Goal: Task Accomplishment & Management: Manage account settings

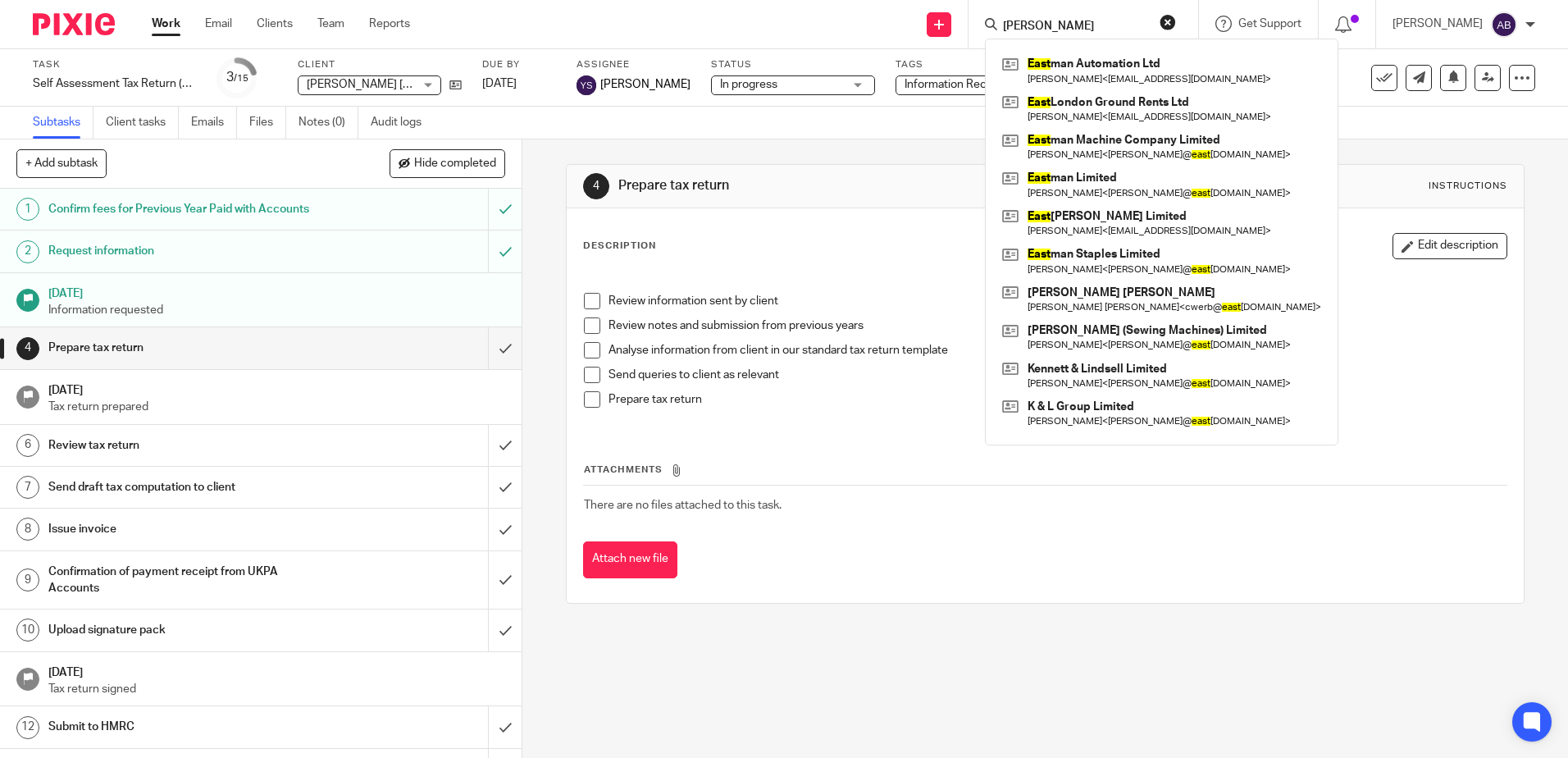
type input "eastman"
click button "submit" at bounding box center [0, 0] width 0 height 0
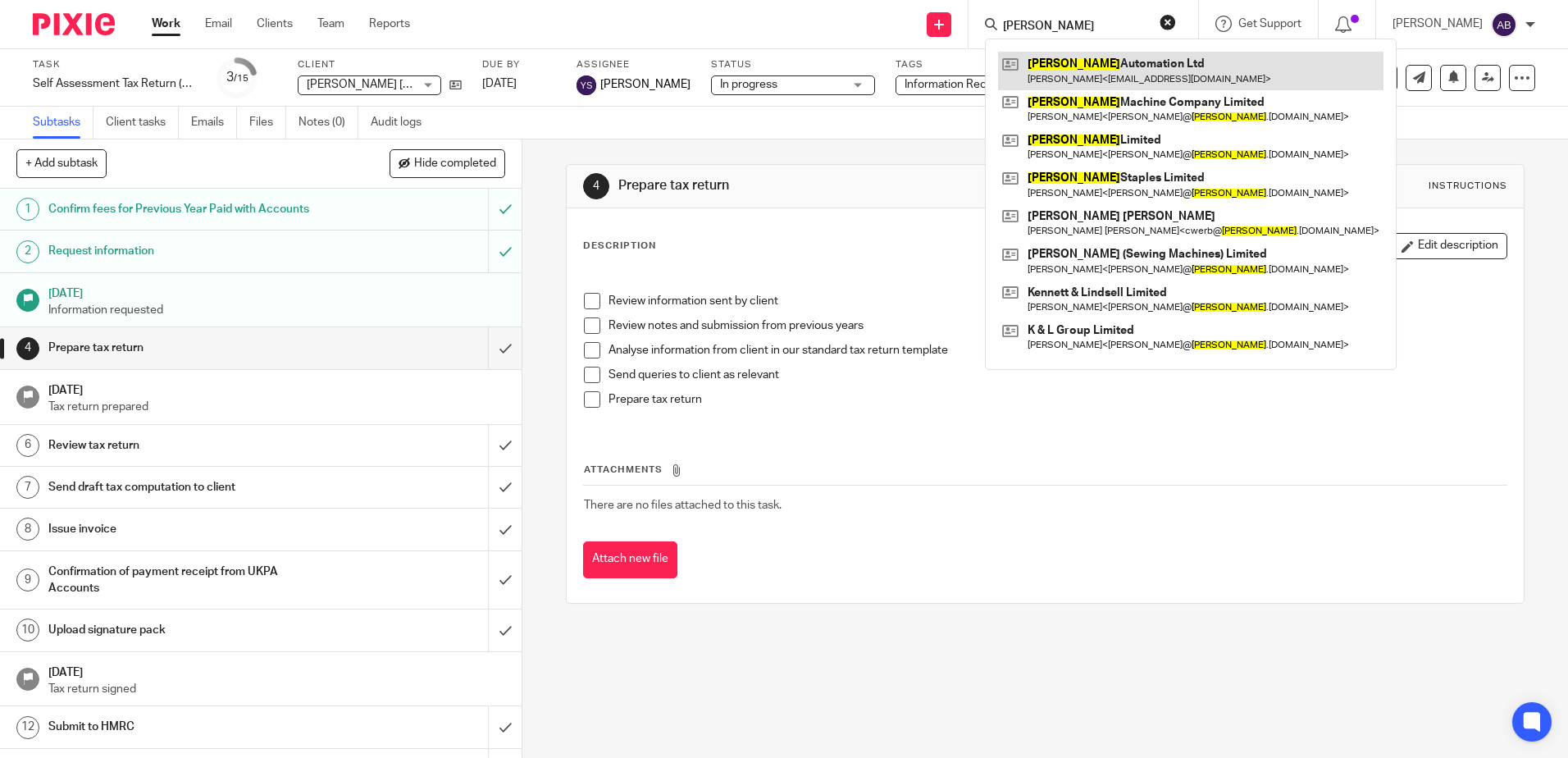
click at [1155, 64] on link at bounding box center [1192, 71] width 386 height 38
click at [1126, 73] on link at bounding box center [1192, 71] width 386 height 38
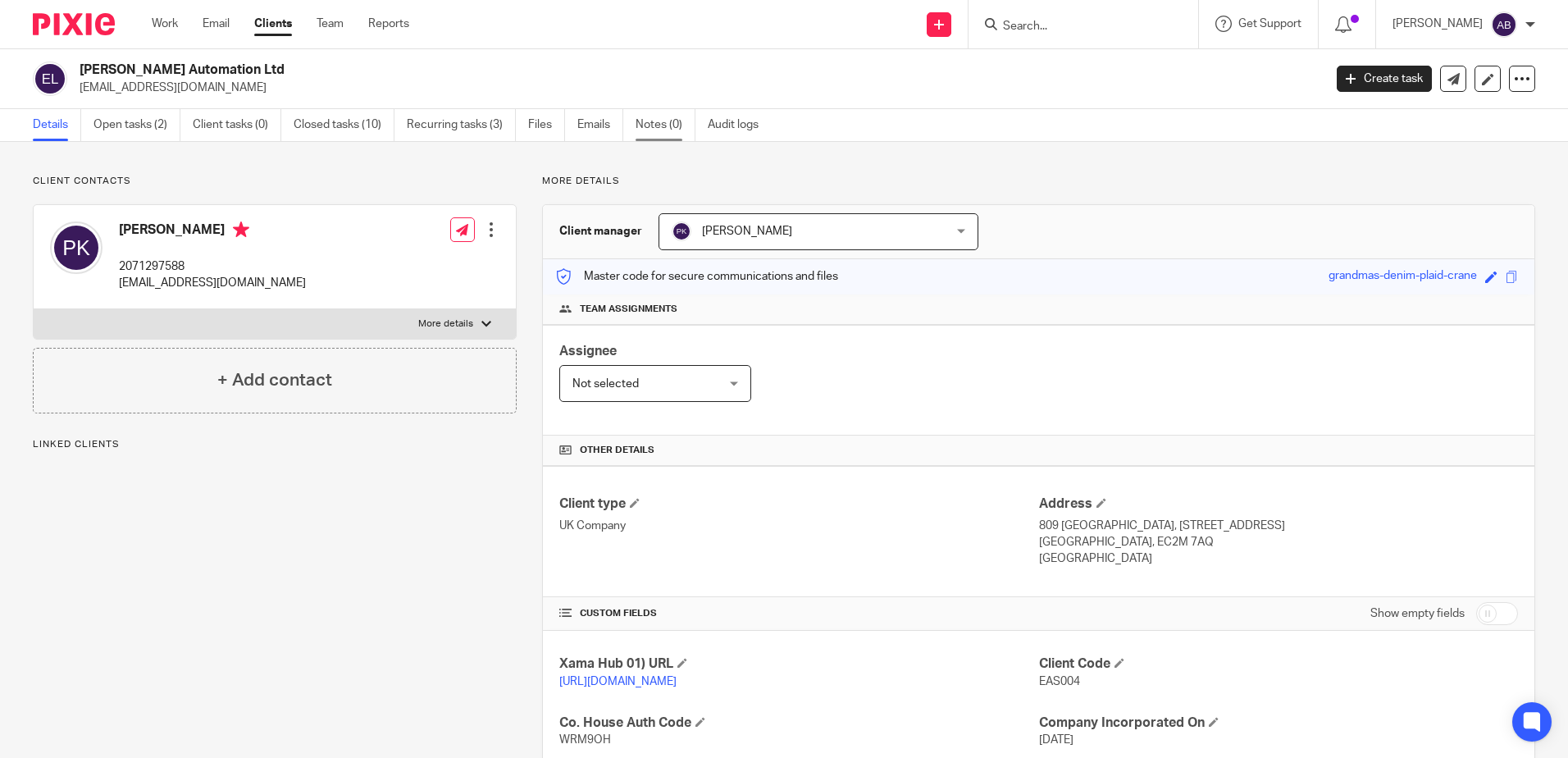
click at [659, 125] on link "Notes (0)" at bounding box center [666, 125] width 60 height 32
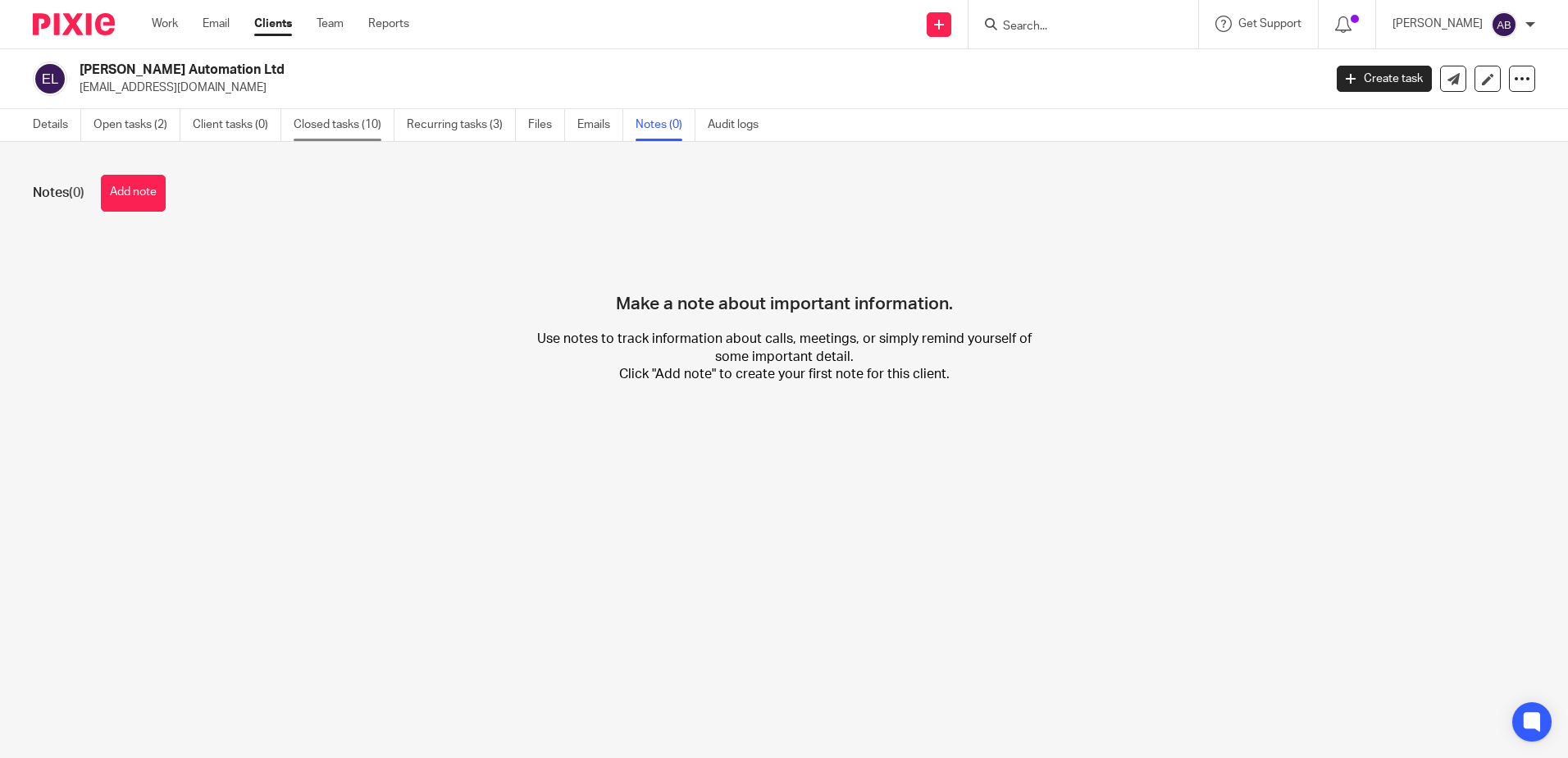
click at [350, 121] on link "Closed tasks (10)" at bounding box center [344, 125] width 101 height 32
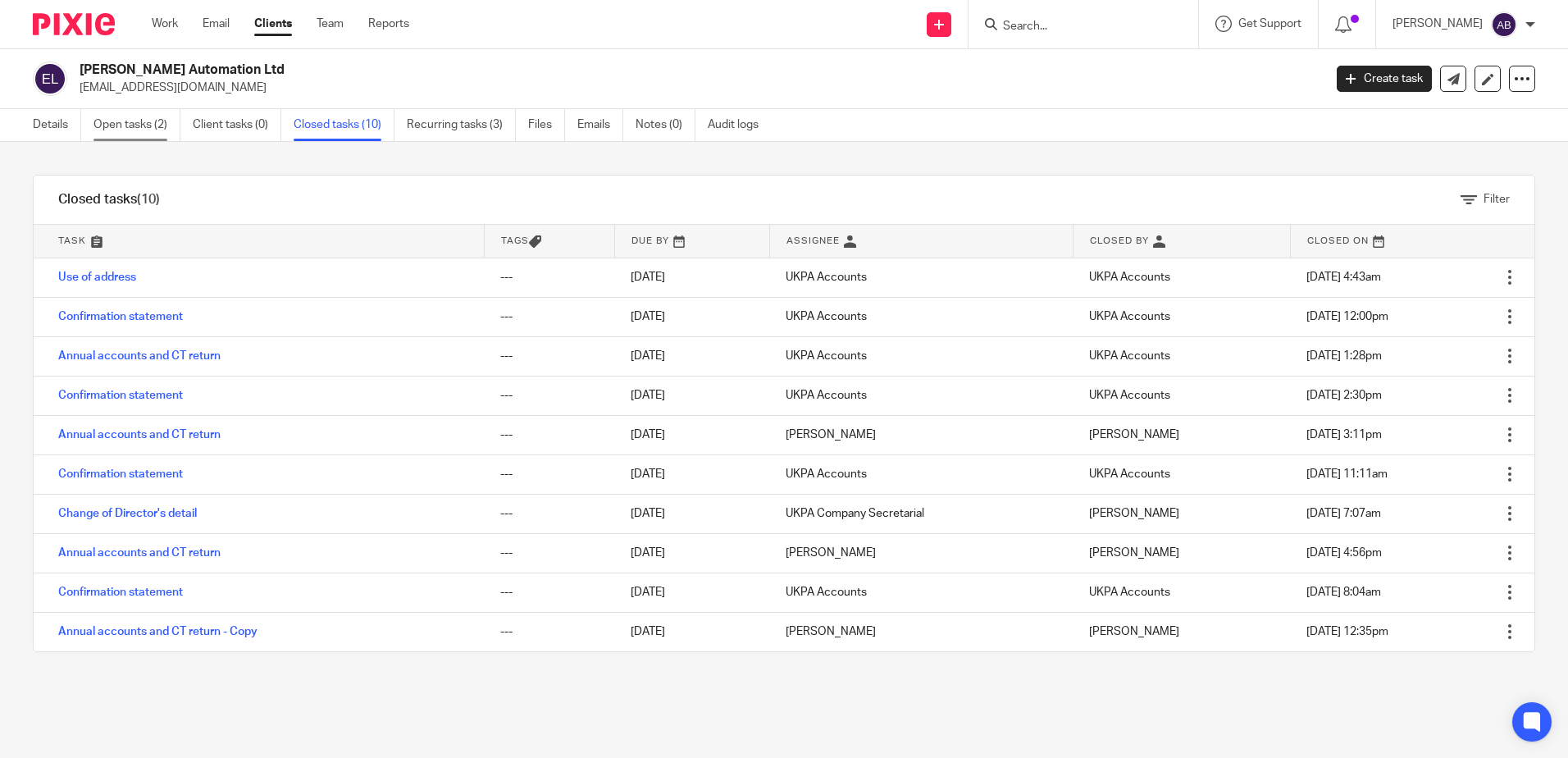
click at [104, 131] on link "Open tasks (2)" at bounding box center [137, 125] width 87 height 32
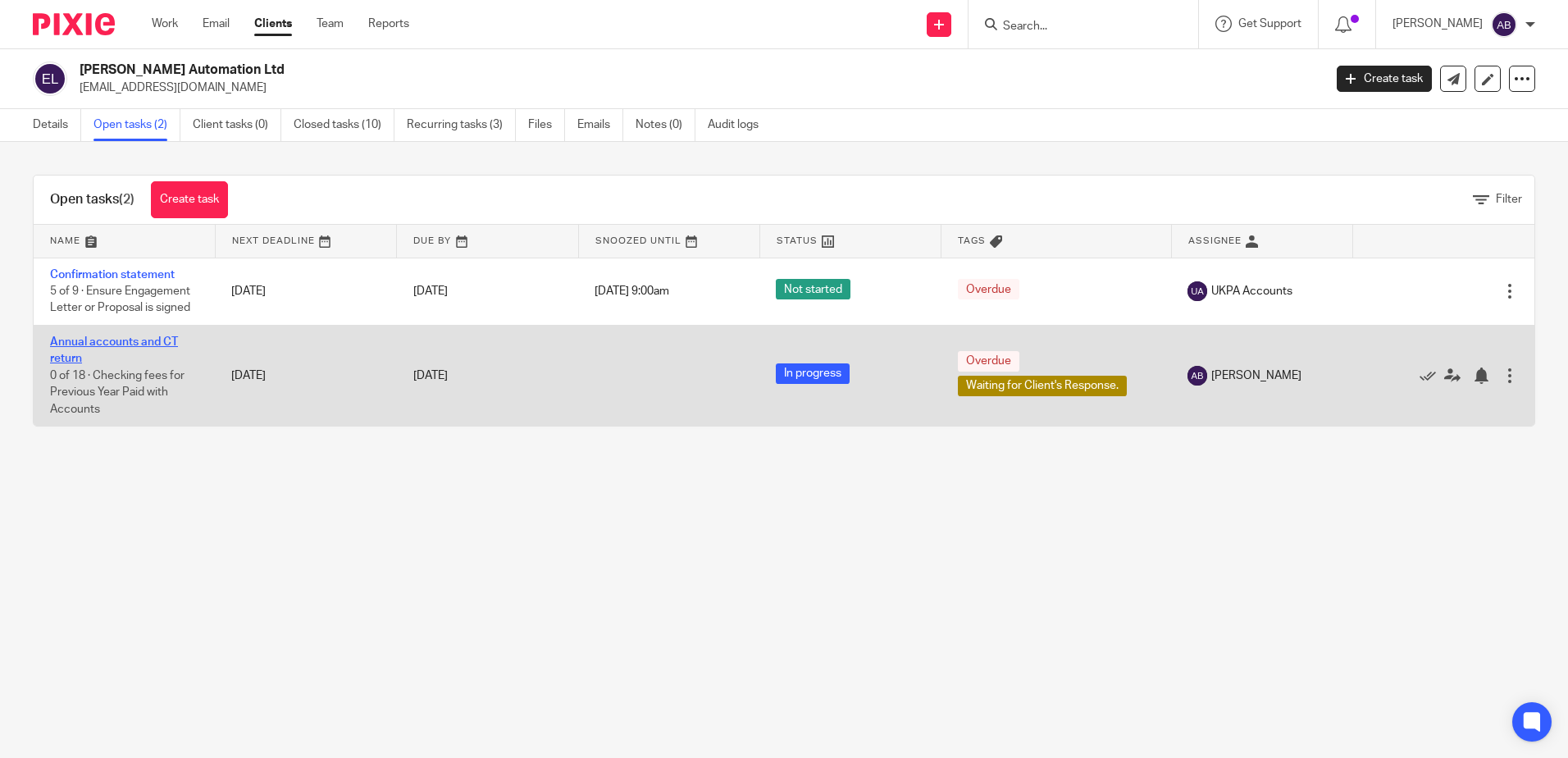
click at [103, 343] on link "Annual accounts and CT return" at bounding box center [114, 350] width 128 height 28
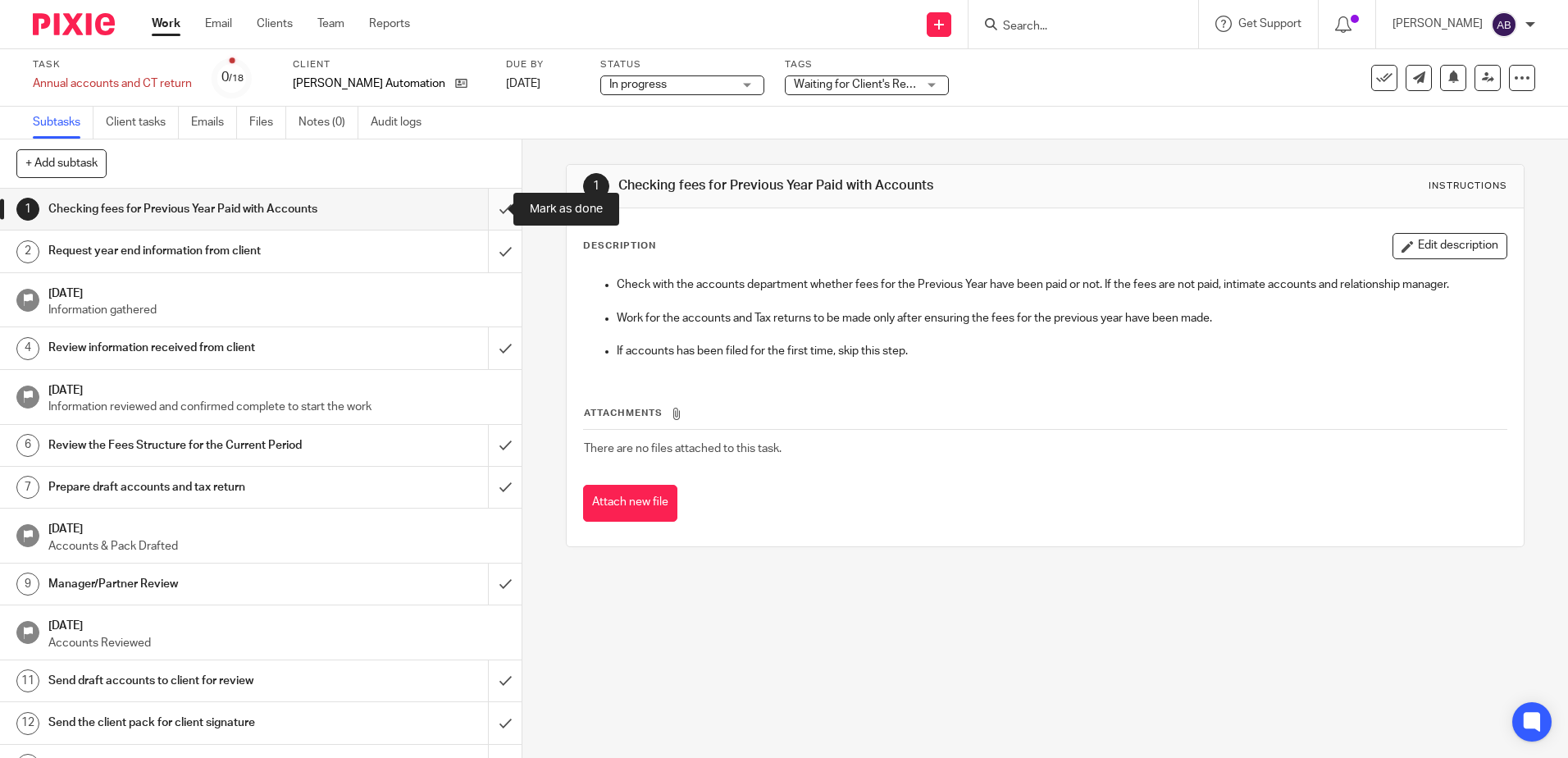
click at [483, 209] on input "submit" at bounding box center [260, 209] width 522 height 41
click at [487, 253] on input "submit" at bounding box center [260, 251] width 522 height 41
click at [489, 341] on input "submit" at bounding box center [260, 347] width 522 height 41
click at [493, 440] on input "submit" at bounding box center [260, 446] width 522 height 41
click at [488, 489] on input "submit" at bounding box center [260, 487] width 522 height 41
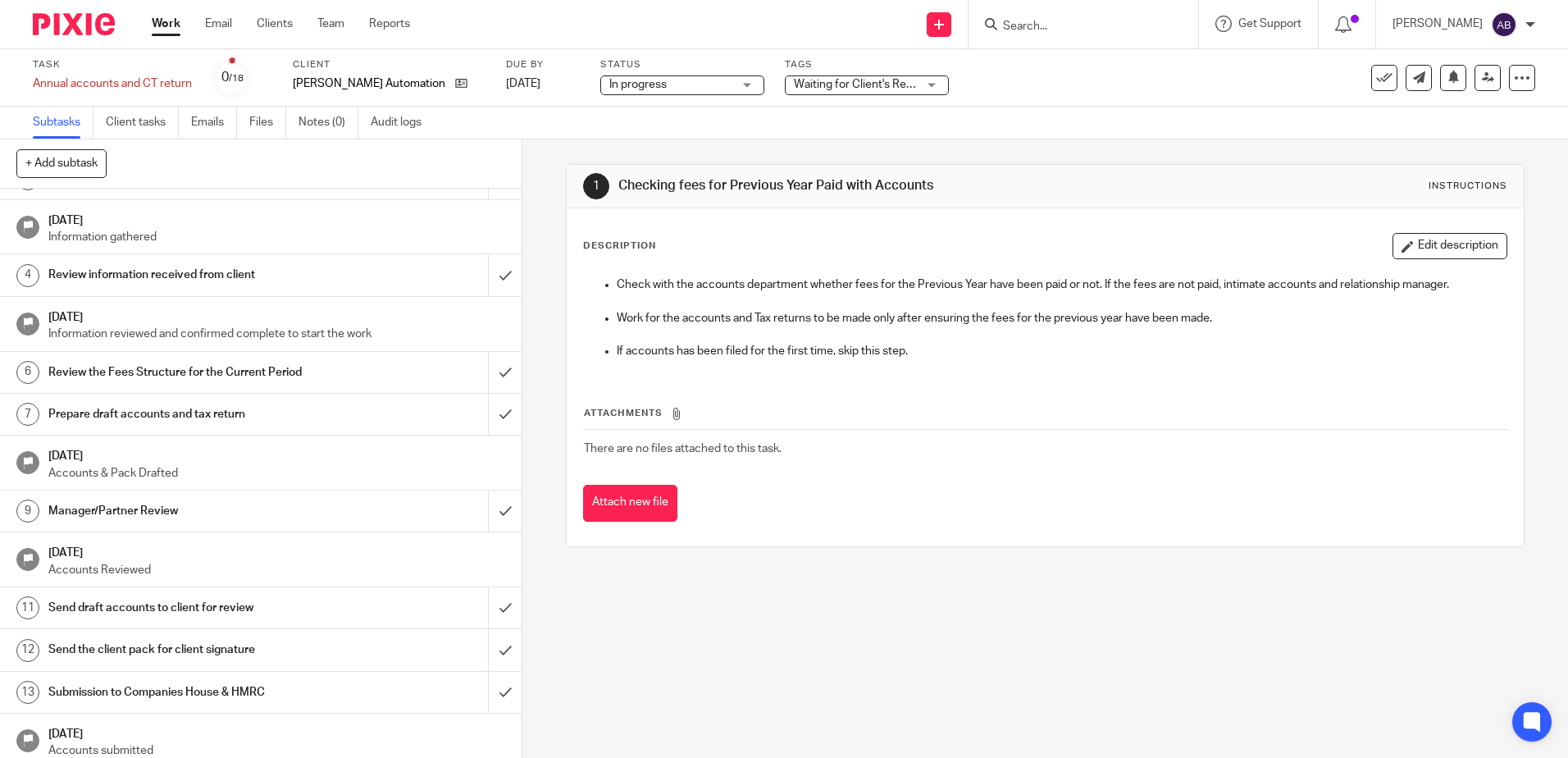
scroll to position [199, 0]
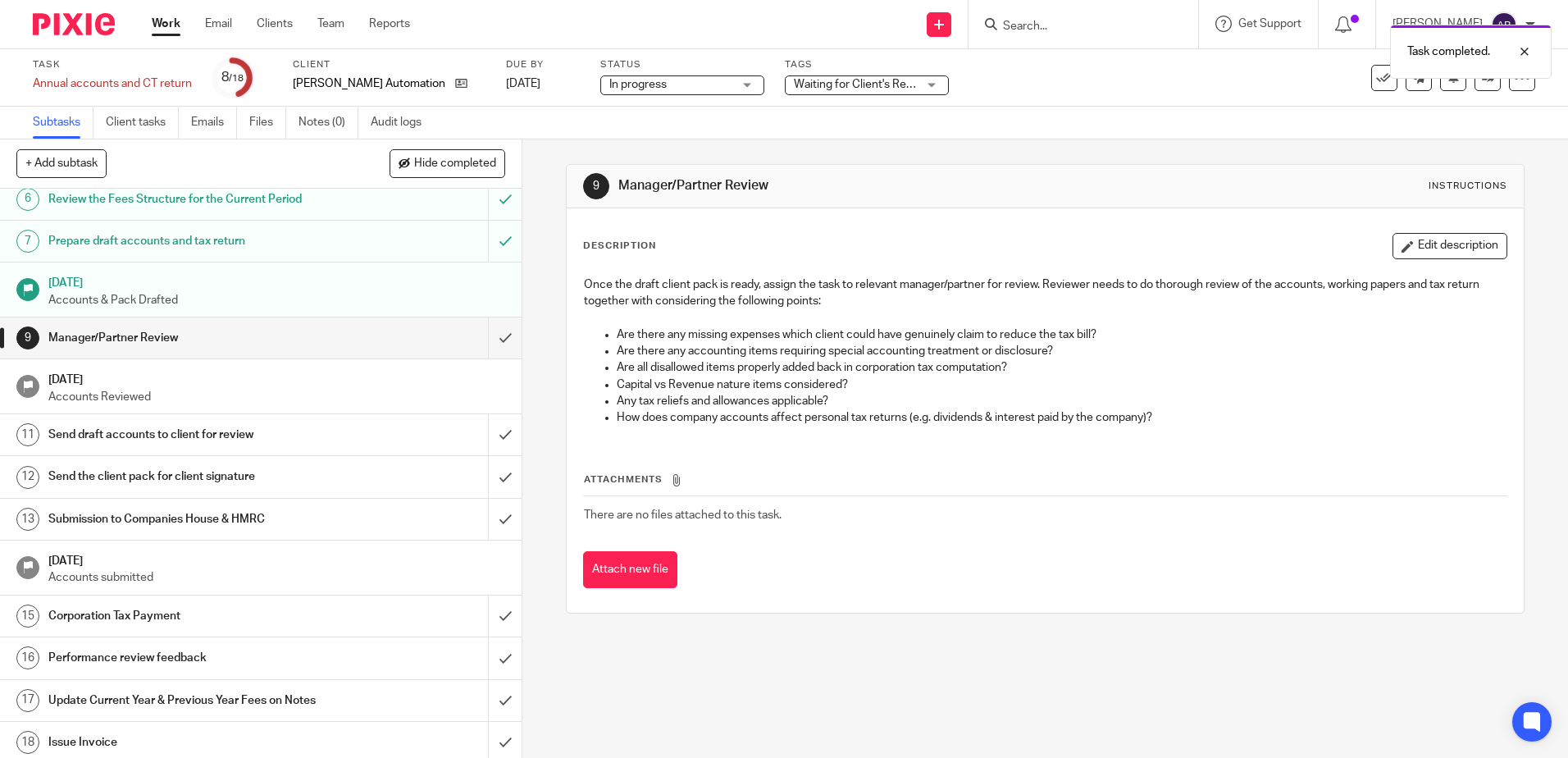
scroll to position [252, 0]
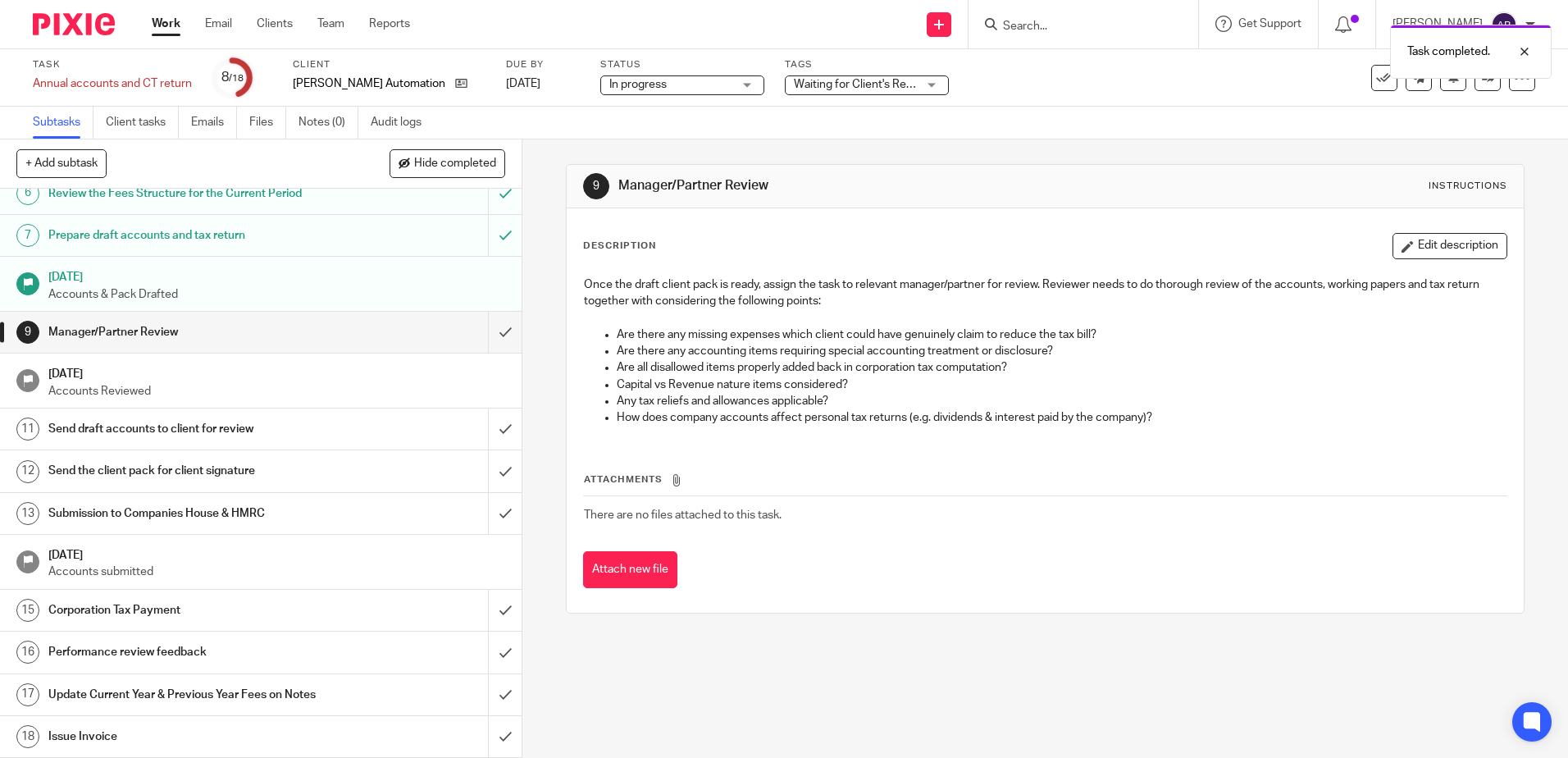
click at [795, 86] on span "Waiting for Client's Response." at bounding box center [870, 84] width 153 height 11
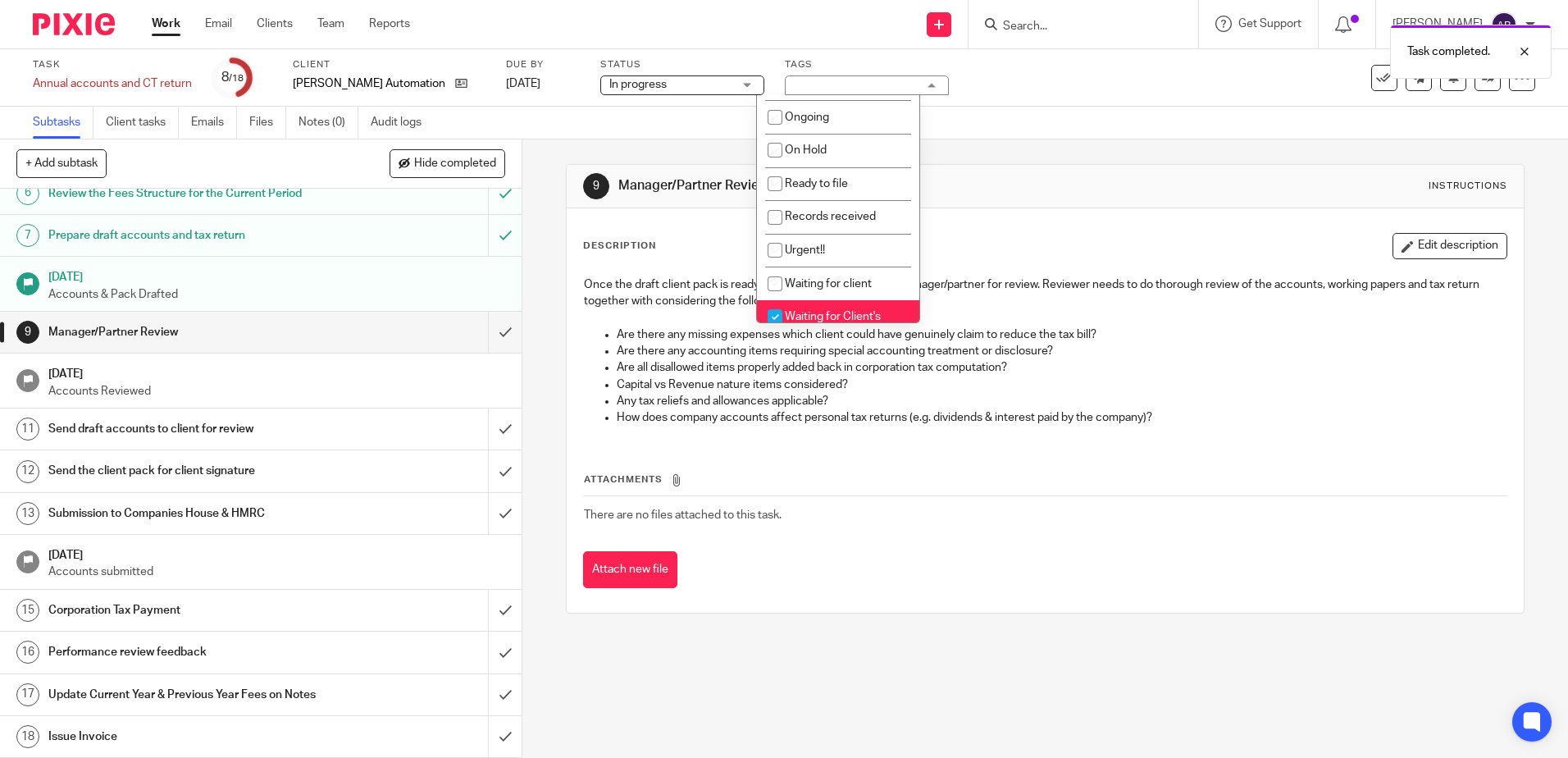
scroll to position [328, 0]
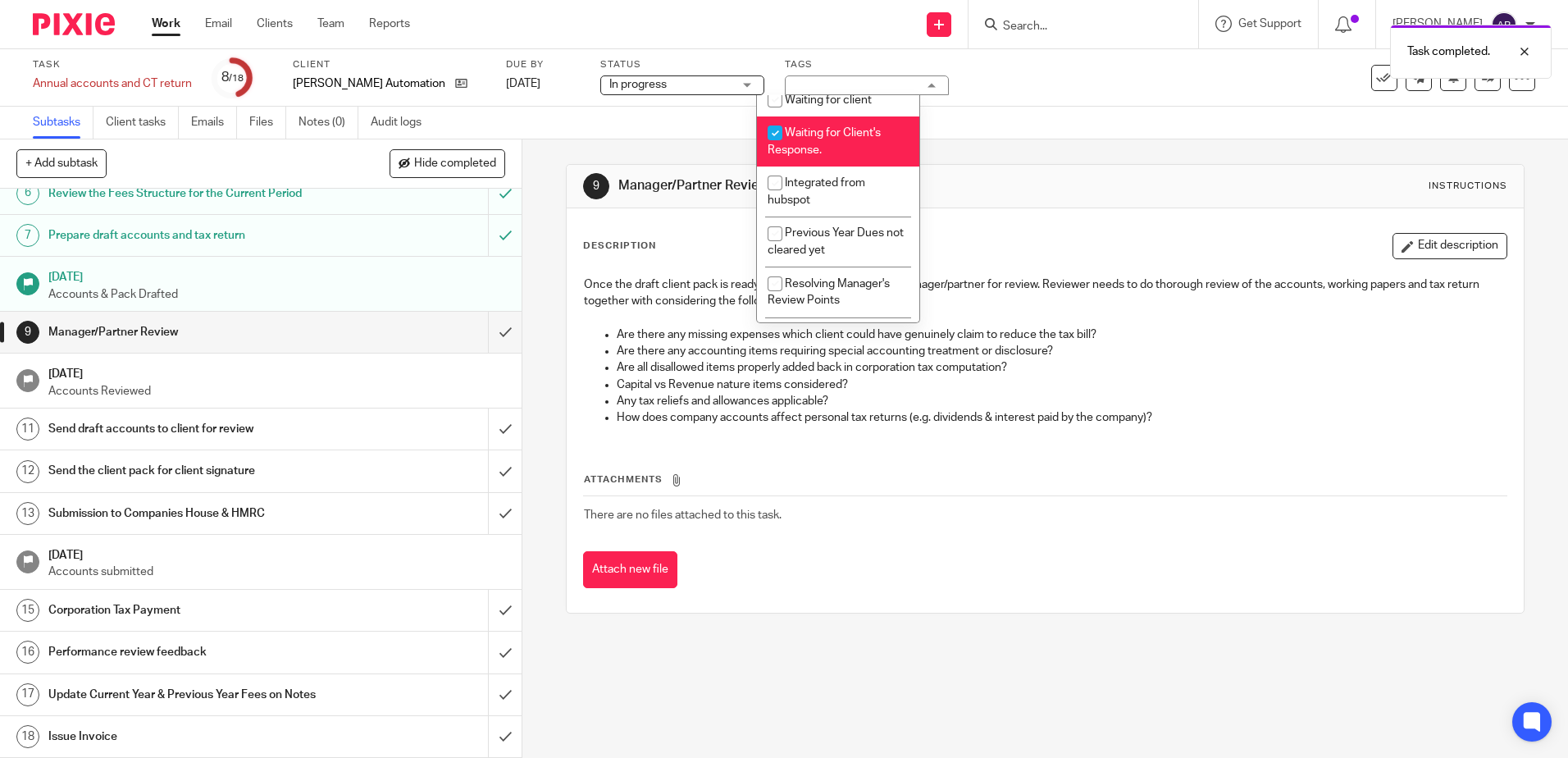
click at [776, 131] on input "checkbox" at bounding box center [775, 132] width 32 height 32
checkbox input "false"
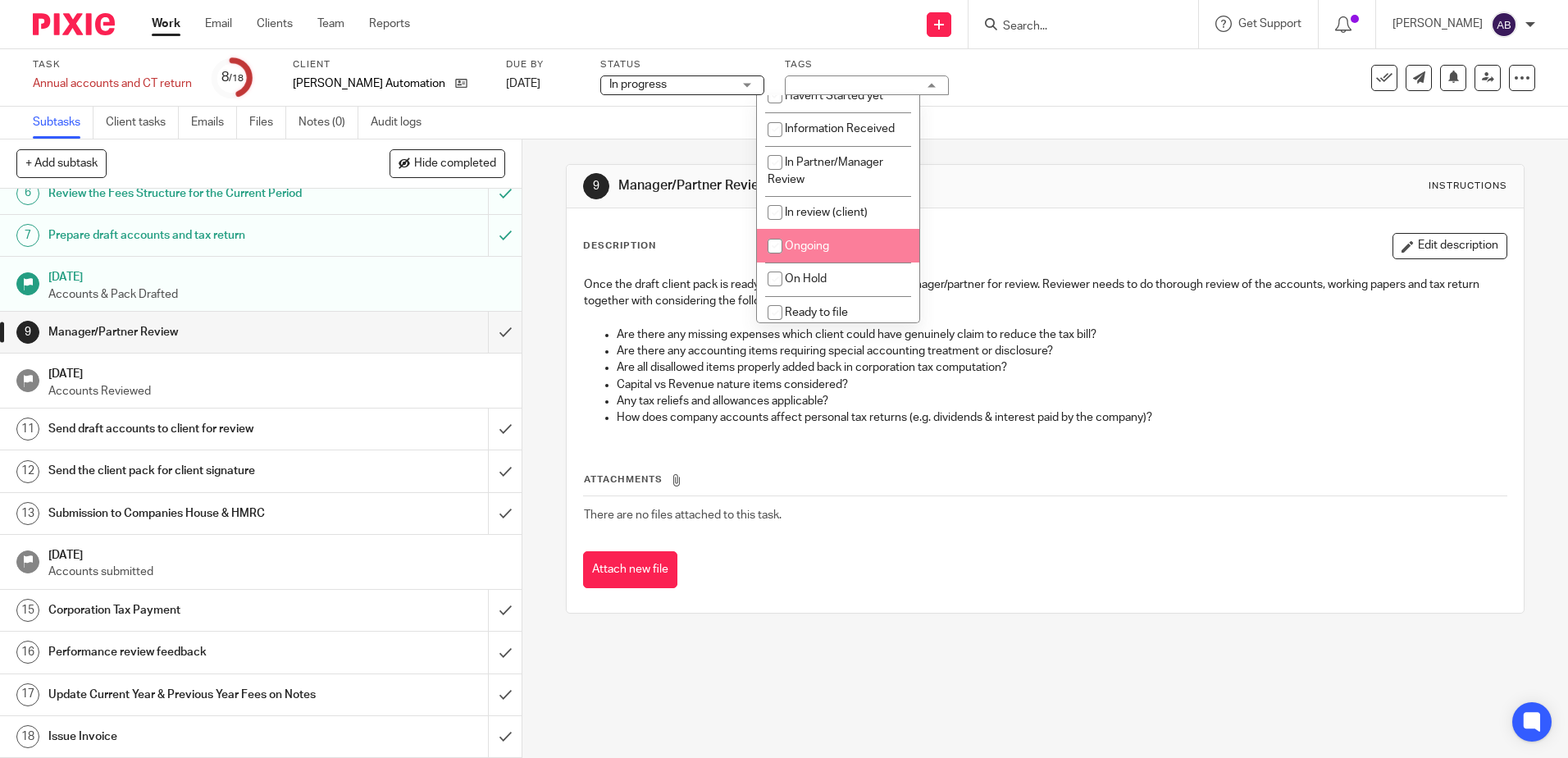
scroll to position [0, 0]
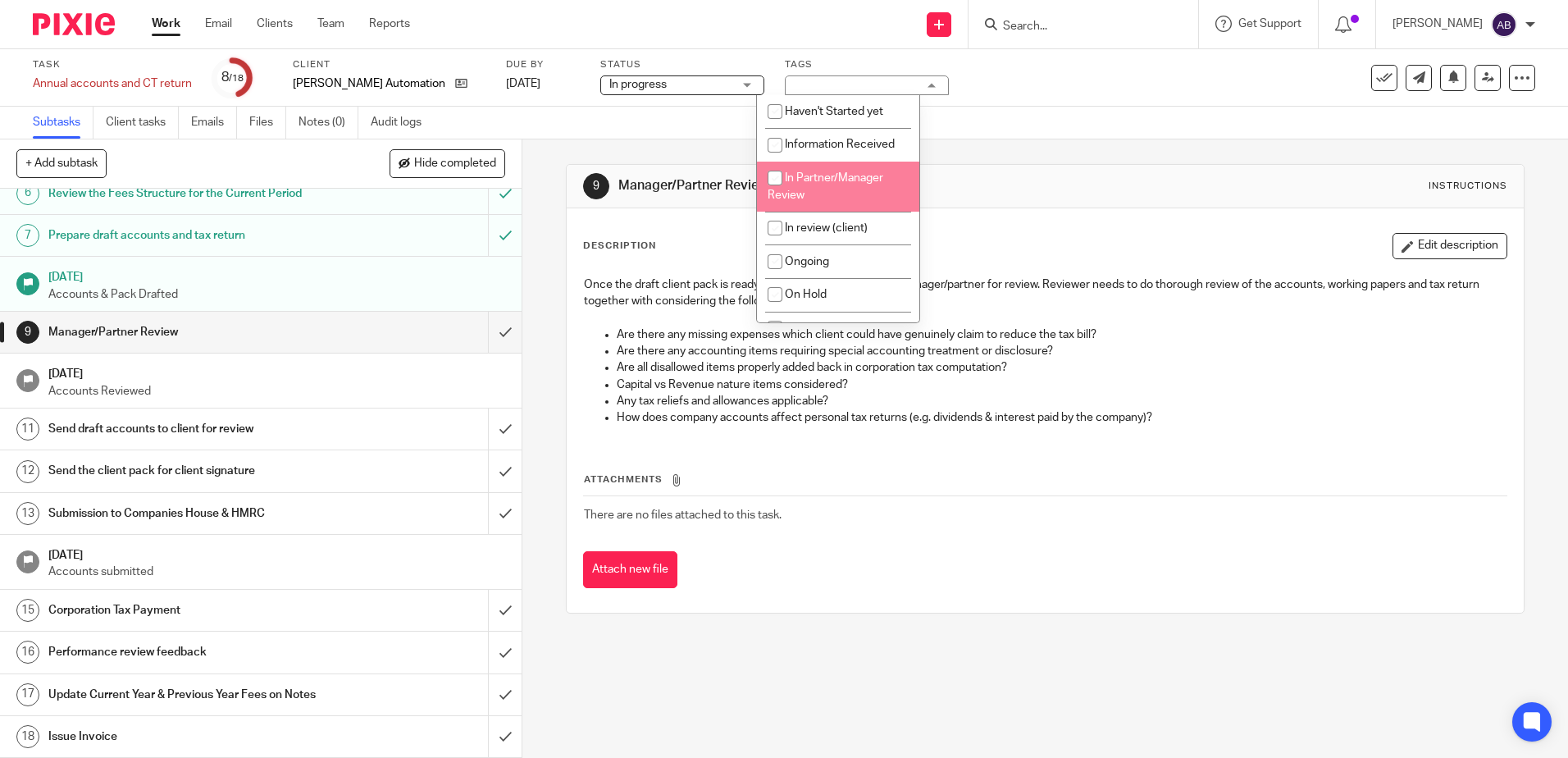
click at [772, 180] on input "checkbox" at bounding box center [775, 178] width 32 height 32
checkbox input "true"
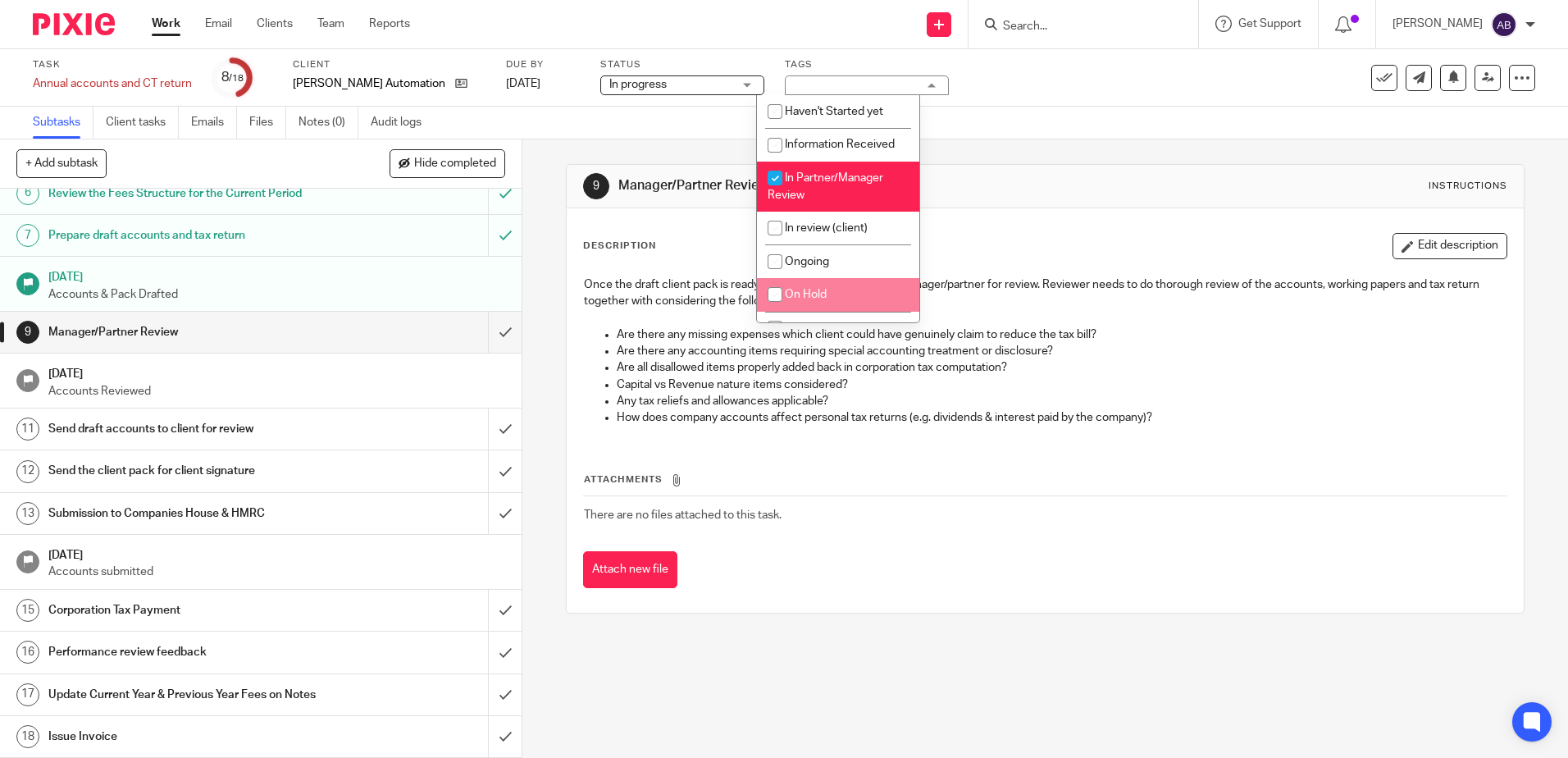
click at [952, 198] on div "9 Manager/Partner Review Instructions" at bounding box center [1045, 186] width 924 height 26
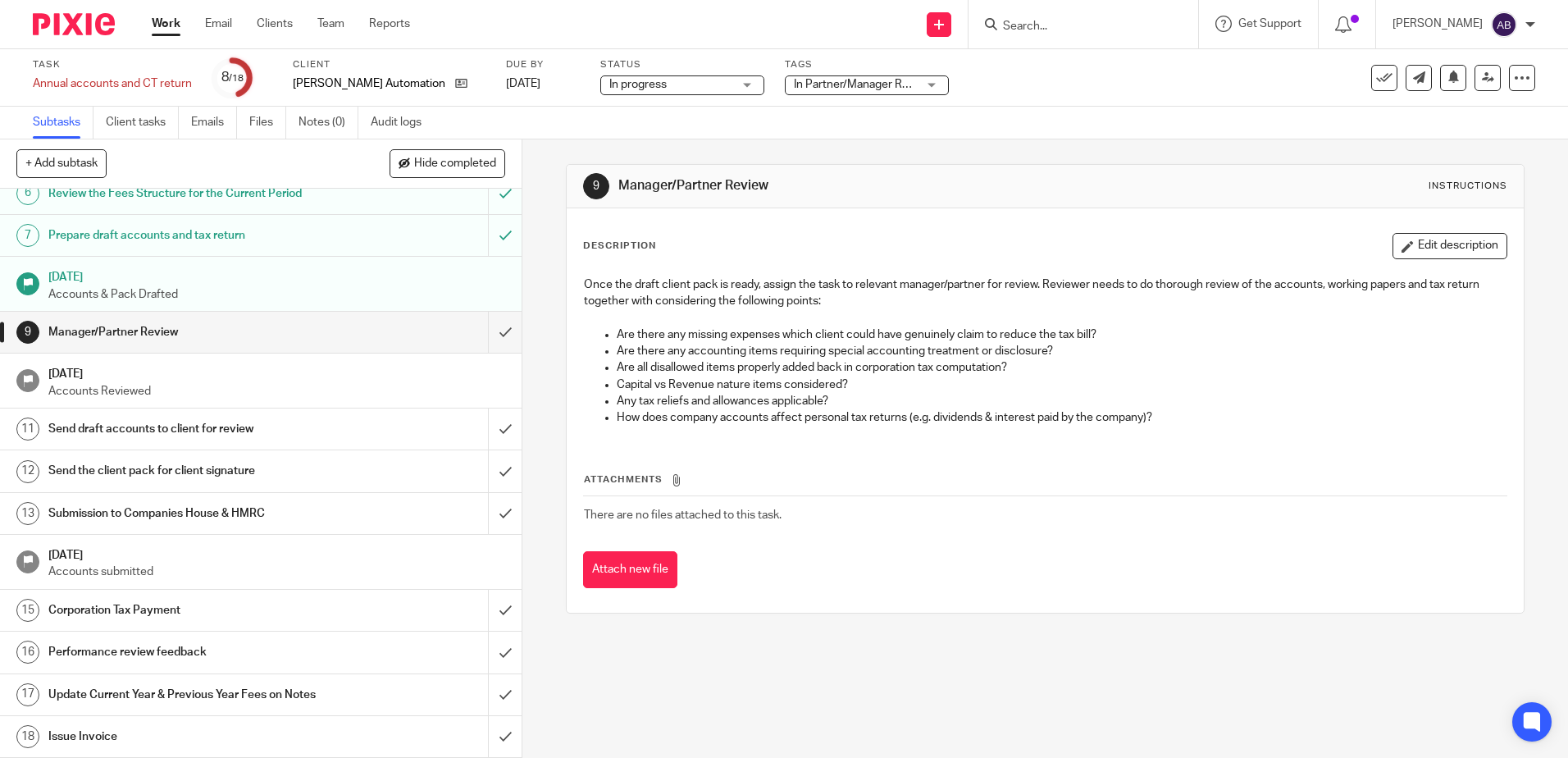
click at [170, 29] on link "Work" at bounding box center [166, 23] width 29 height 16
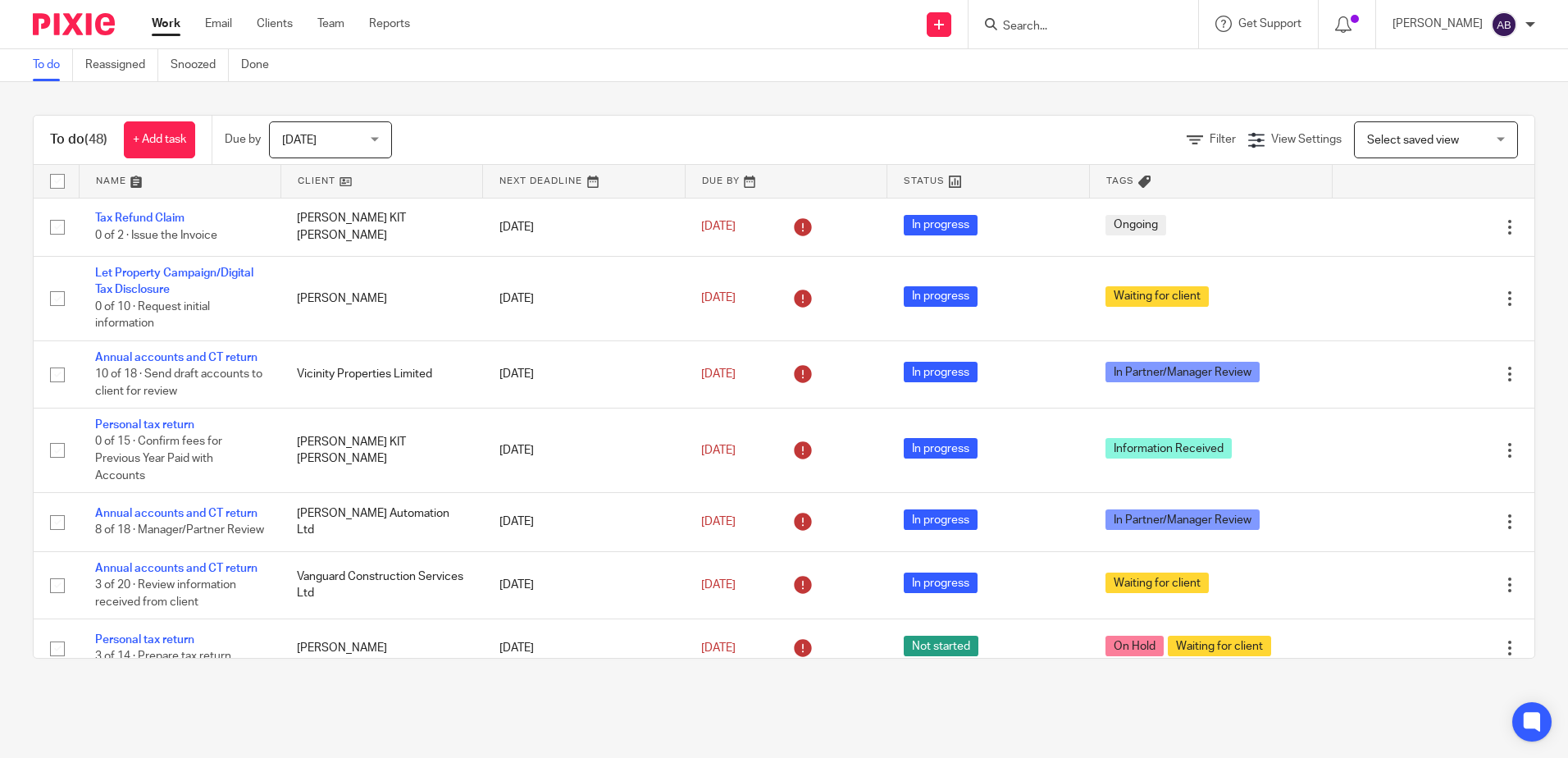
click at [1062, 21] on input "Search" at bounding box center [1075, 26] width 148 height 15
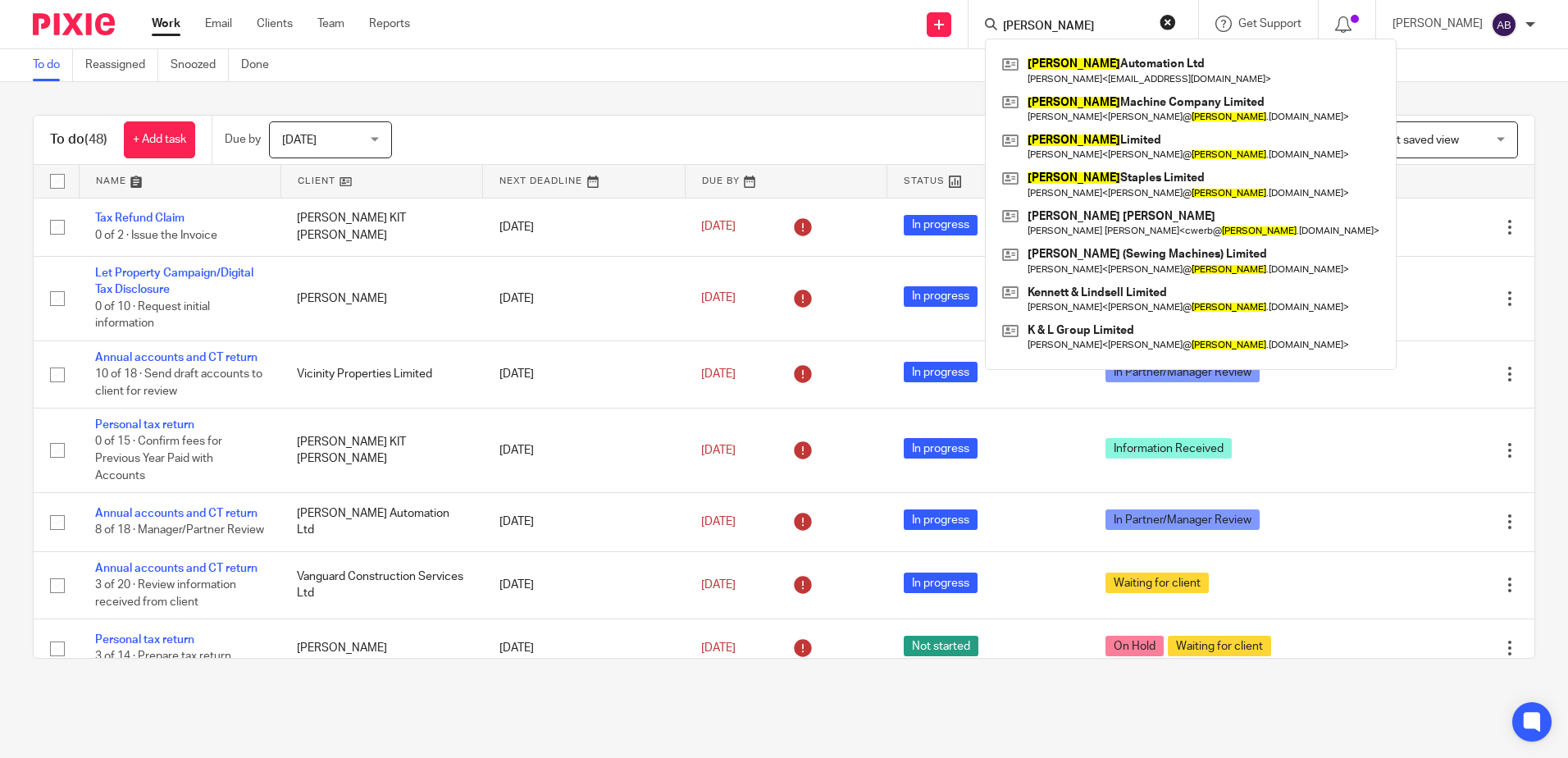
type input "eastman"
click button "submit" at bounding box center [0, 0] width 0 height 0
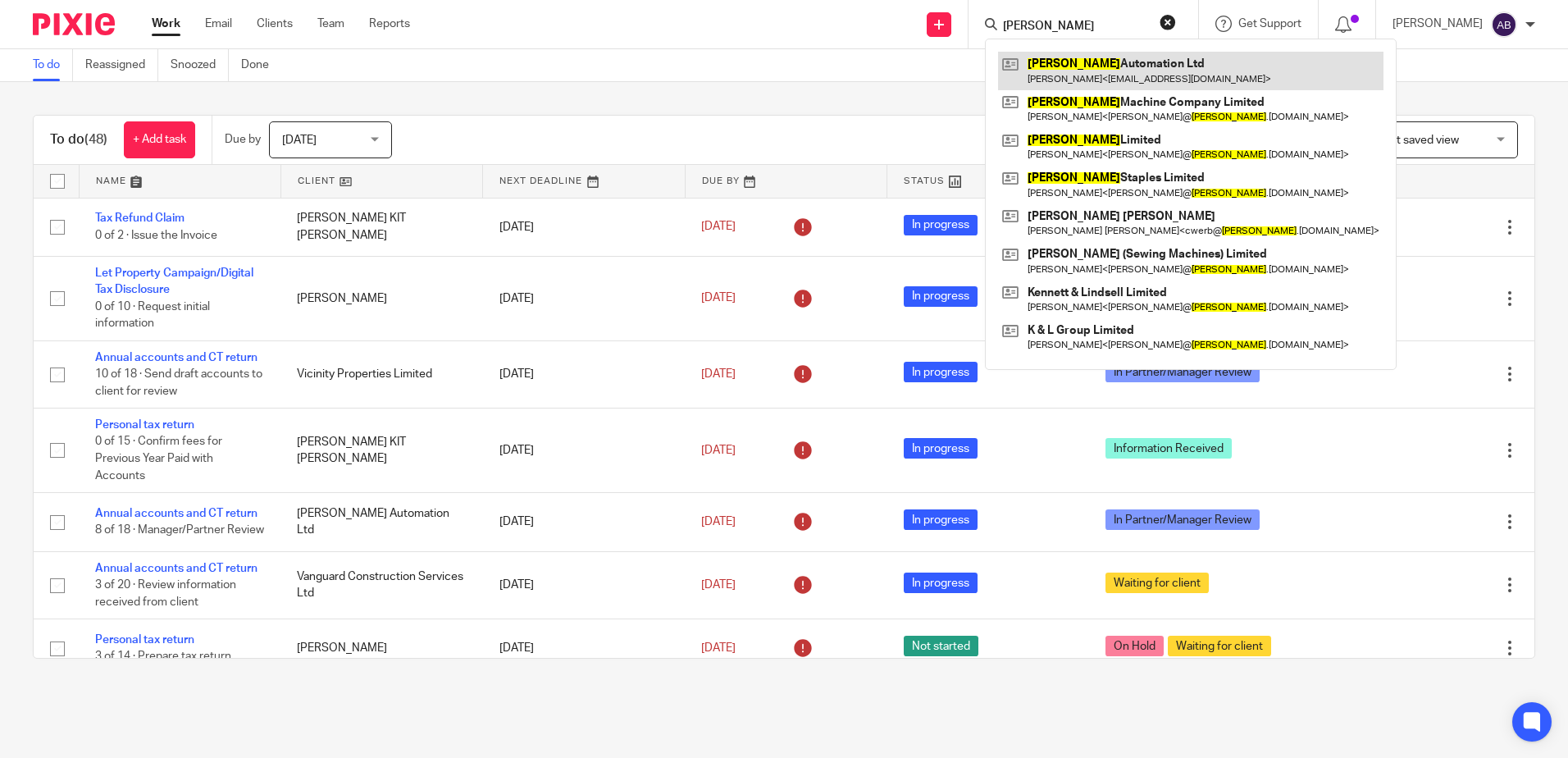
click at [1092, 69] on link at bounding box center [1192, 71] width 386 height 38
click at [1118, 69] on link at bounding box center [1192, 71] width 386 height 38
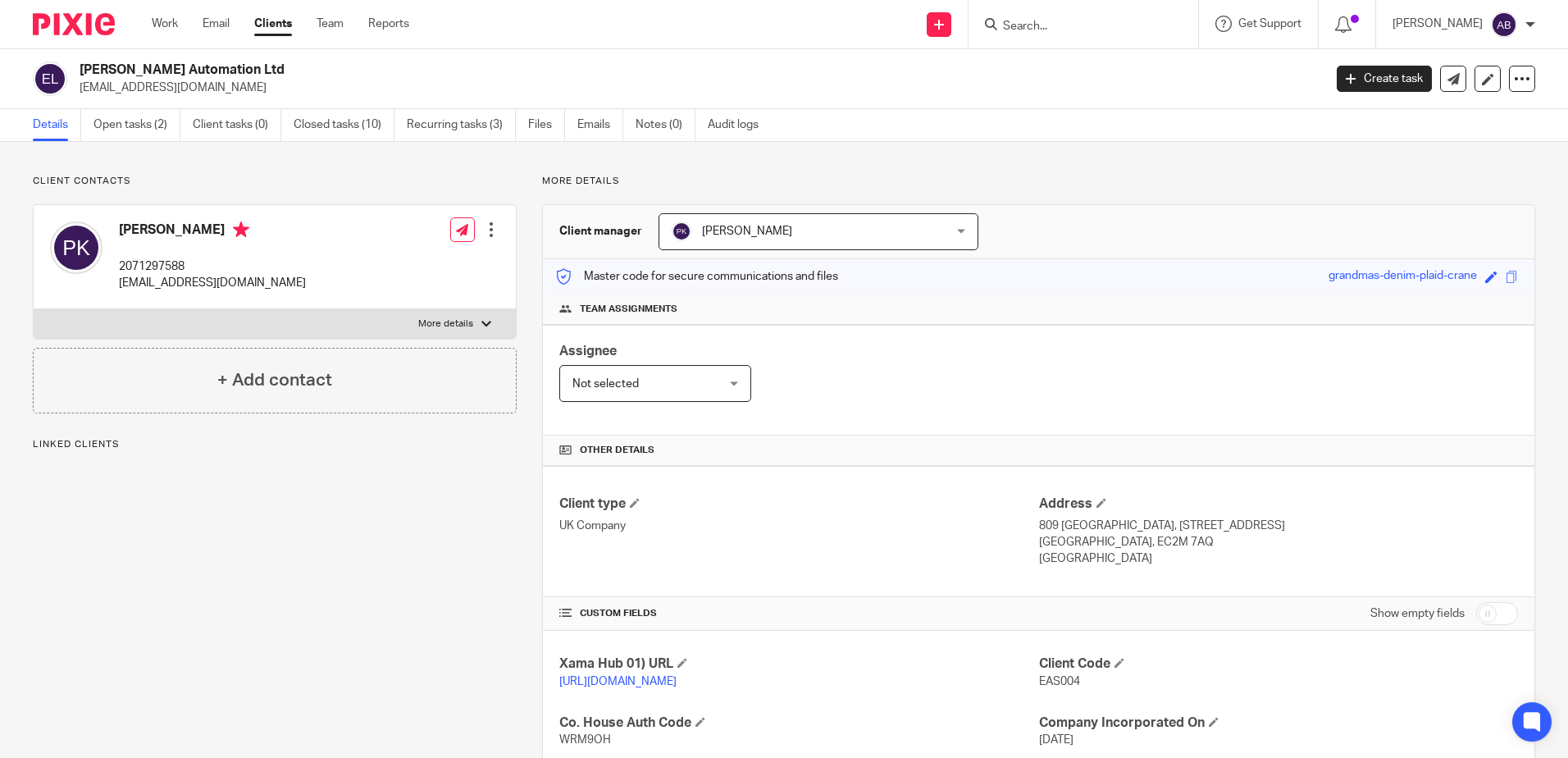
scroll to position [246, 0]
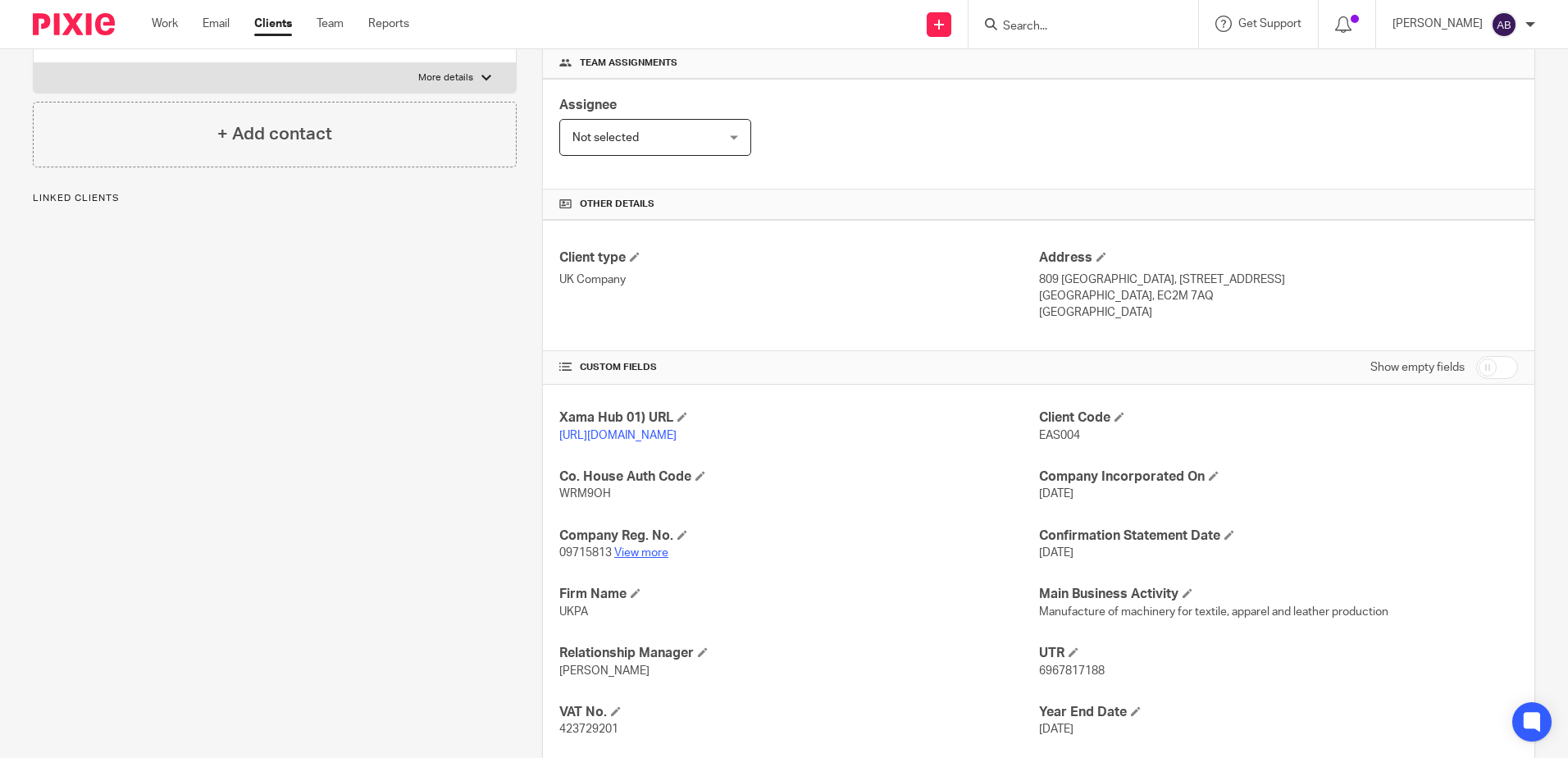
click at [644, 558] on link "View more" at bounding box center [641, 552] width 54 height 11
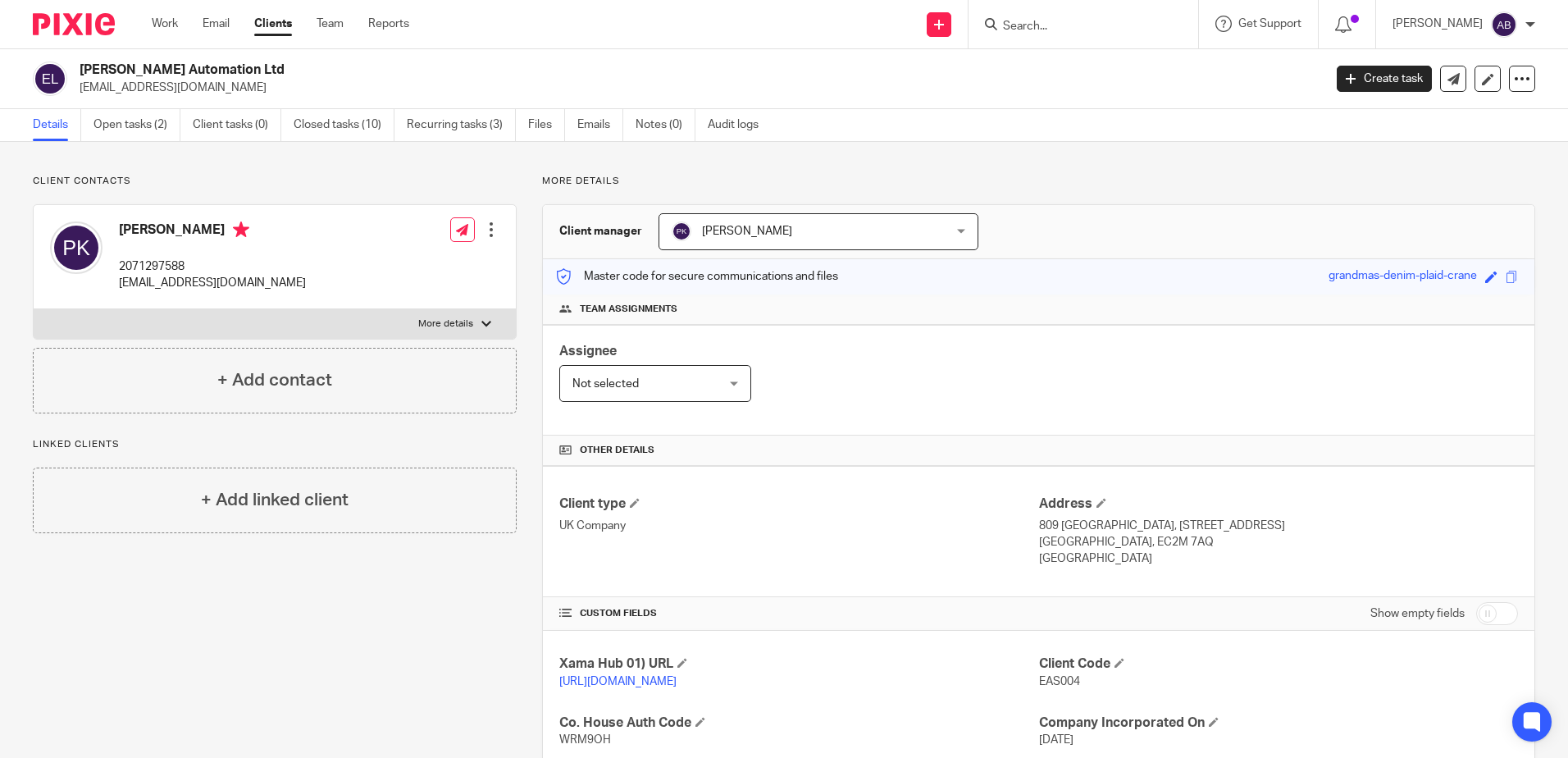
click at [1058, 23] on input "Search" at bounding box center [1075, 26] width 148 height 15
type input "fatma"
click button "submit" at bounding box center [0, 0] width 0 height 0
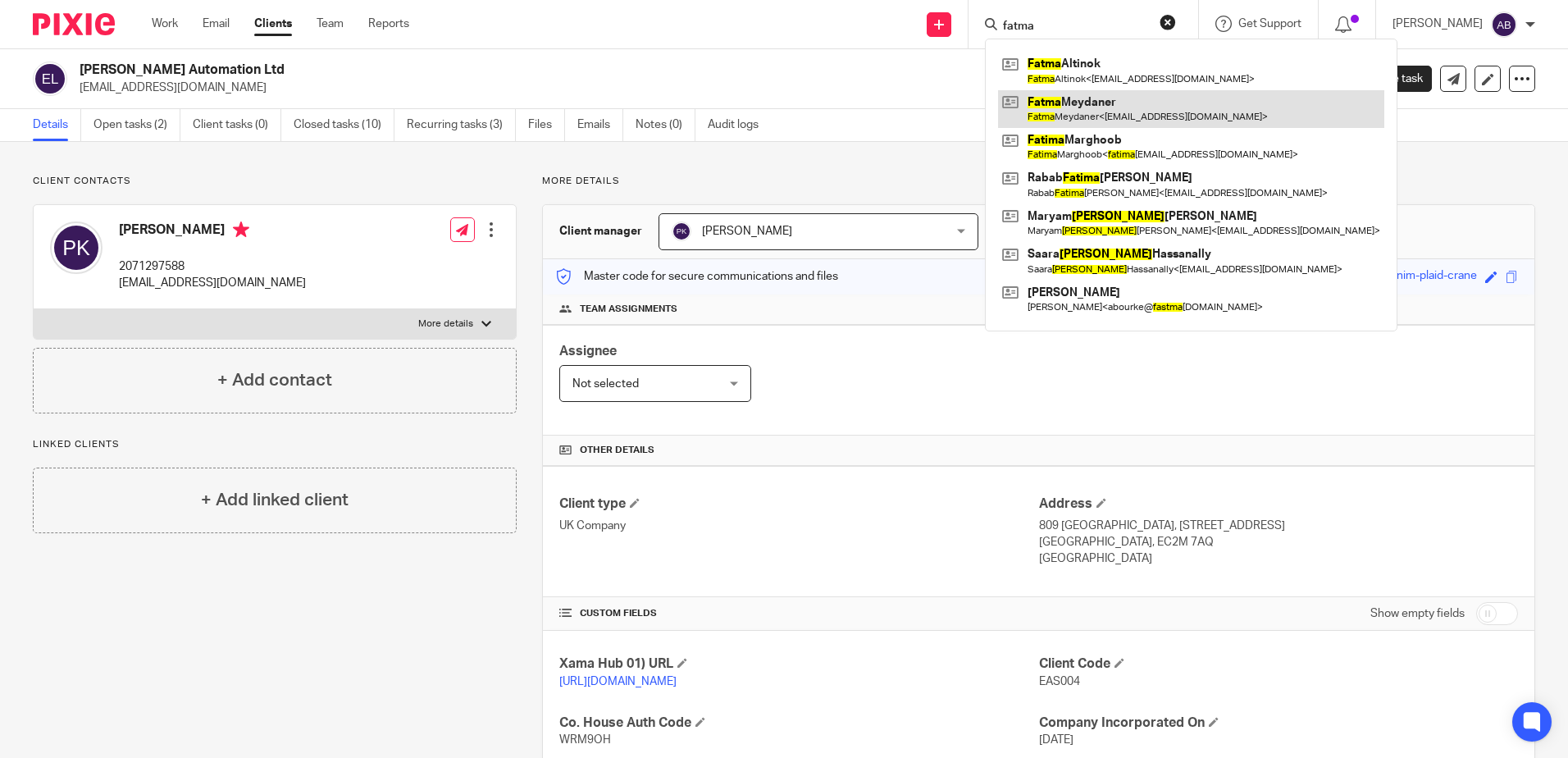
click at [1093, 95] on link at bounding box center [1192, 109] width 387 height 38
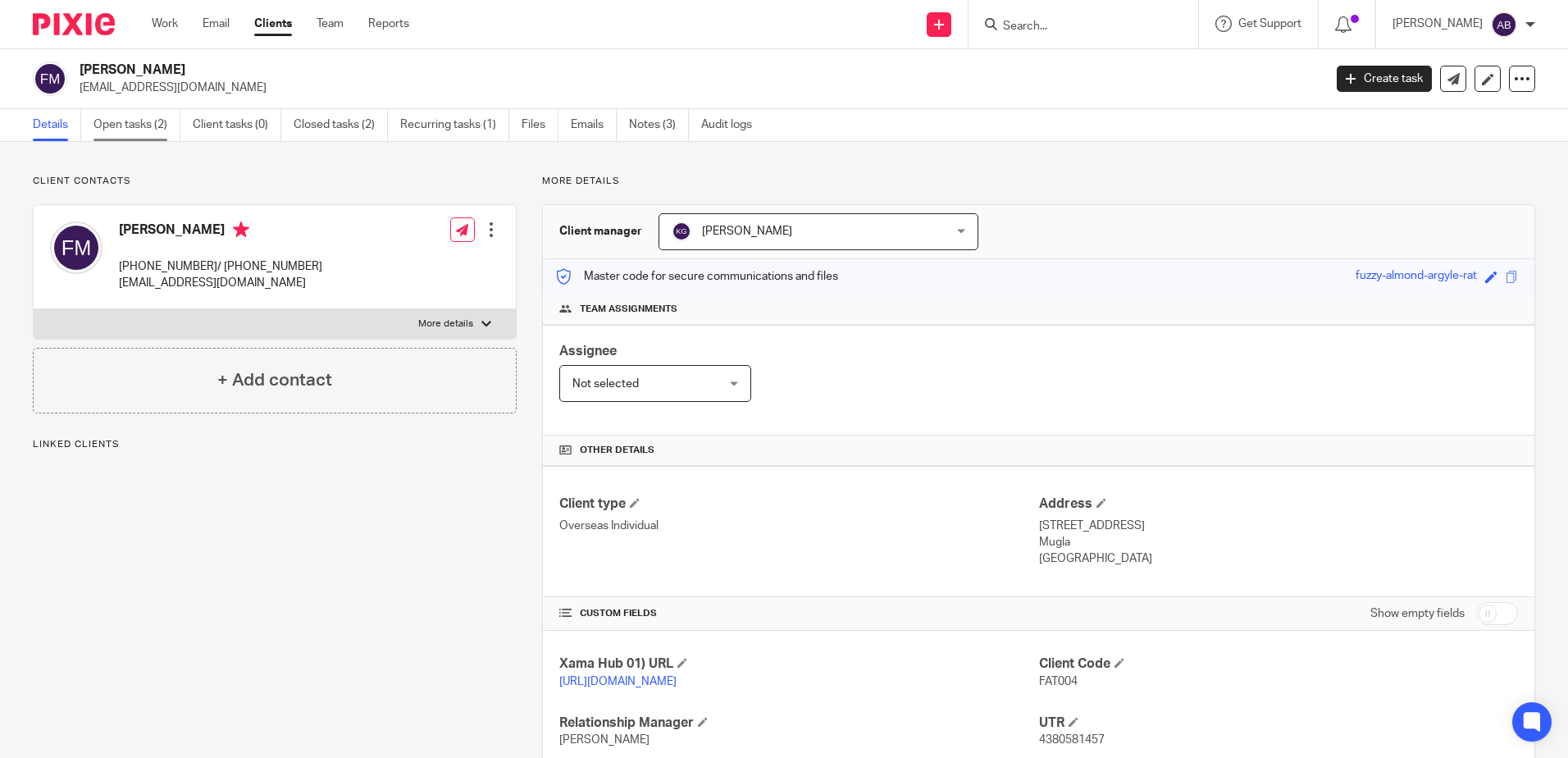
click at [107, 120] on link "Open tasks (2)" at bounding box center [137, 125] width 87 height 32
